Goal: Information Seeking & Learning: Learn about a topic

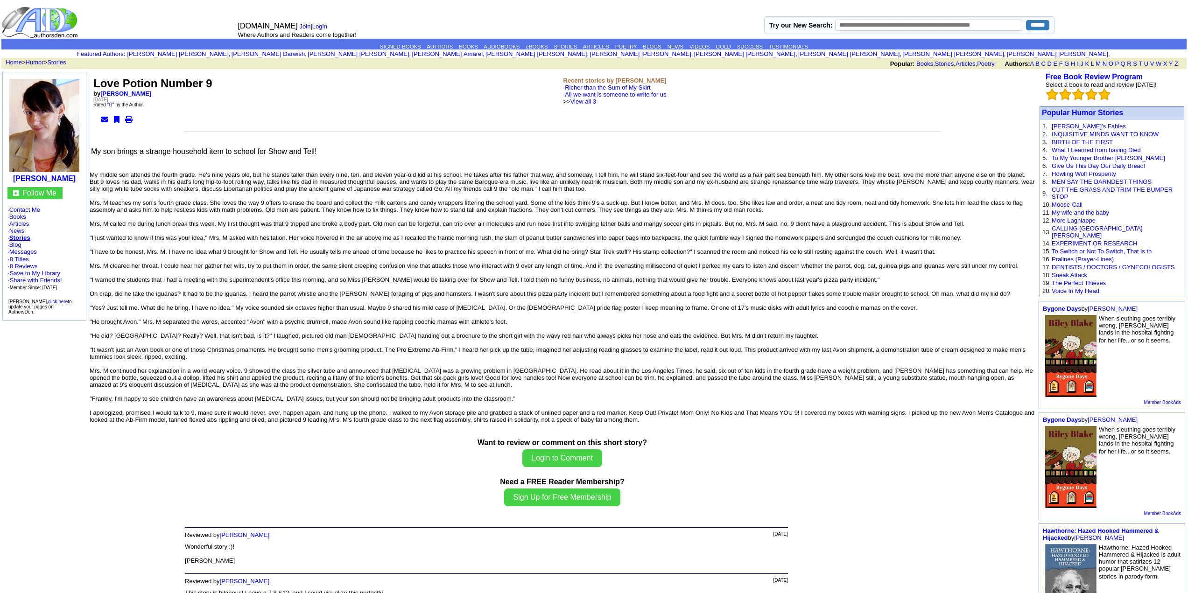
click at [25, 258] on link "8 Titles" at bounding box center [19, 259] width 19 height 7
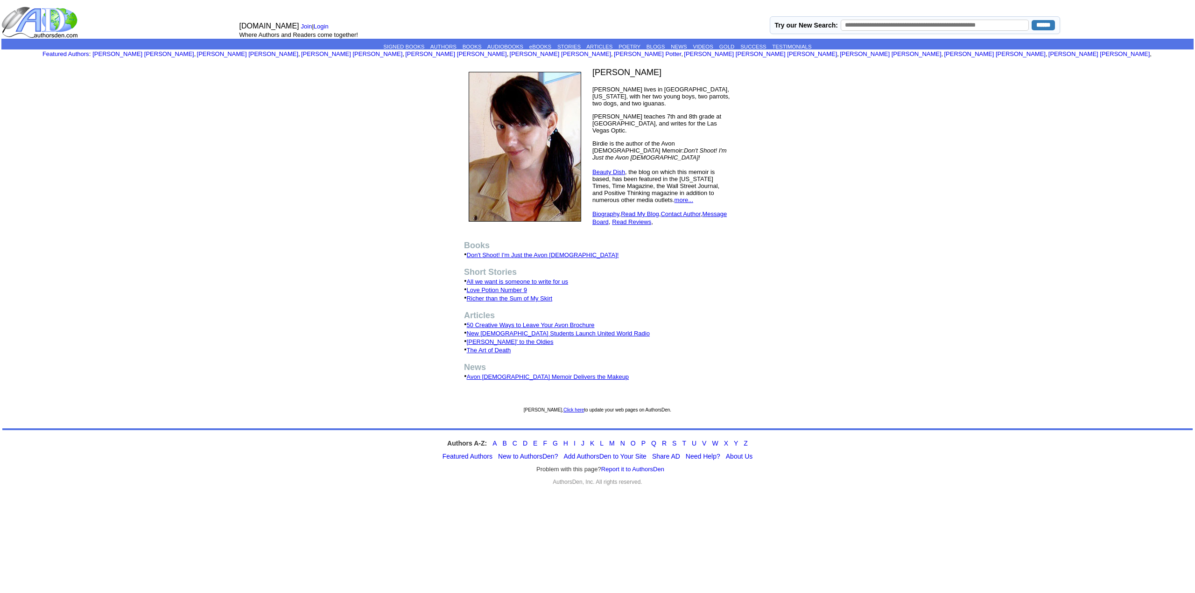
click at [520, 296] on link "Richer than the Sum of My Skirt" at bounding box center [510, 298] width 86 height 7
